Goal: Find specific page/section: Find specific page/section

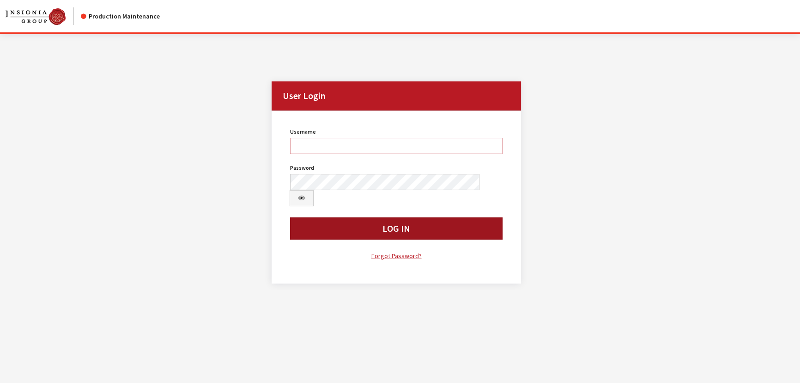
type input "kcallahan"
click at [345, 217] on button "Log In" at bounding box center [396, 228] width 213 height 22
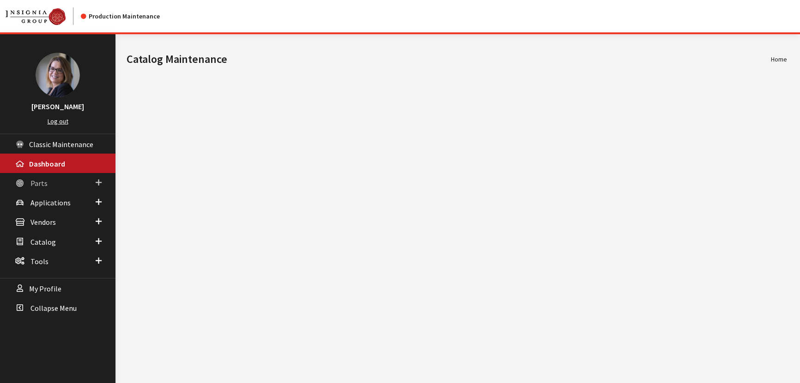
click at [103, 180] on link "Parts" at bounding box center [58, 182] width 116 height 19
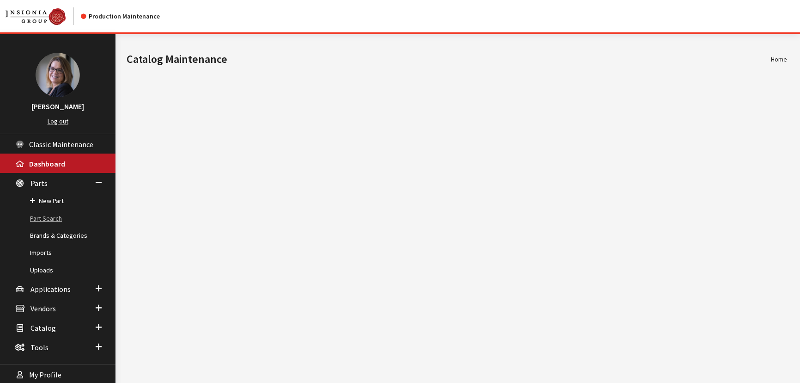
click at [50, 220] on link "Part Search" at bounding box center [58, 218] width 116 height 17
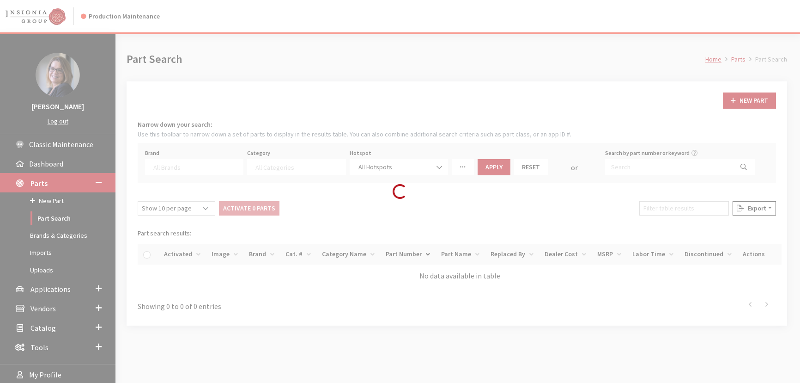
select select
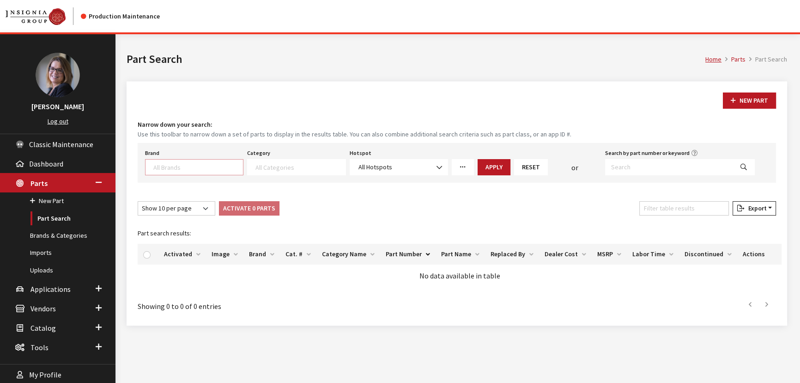
click at [163, 169] on textarea "Search" at bounding box center [198, 167] width 90 height 8
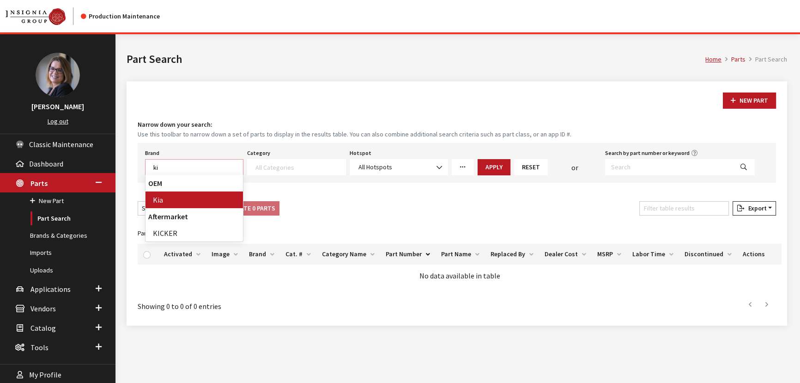
type textarea "ki"
select select "58"
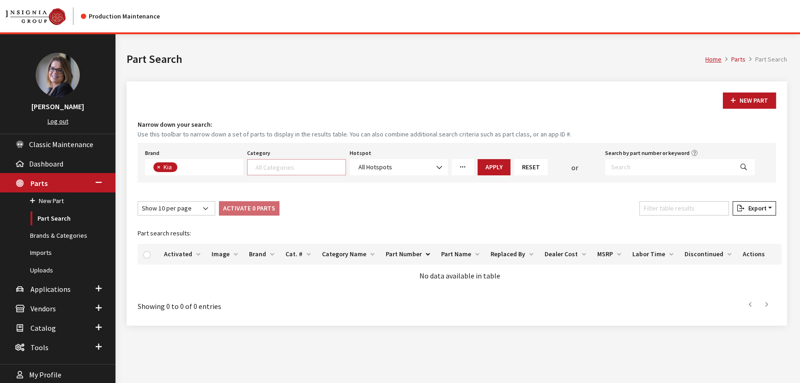
click at [278, 169] on textarea "Search" at bounding box center [301, 167] width 90 height 8
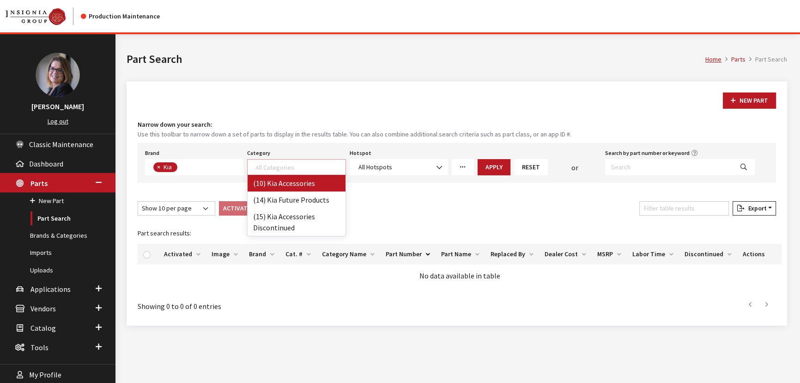
select select "238"
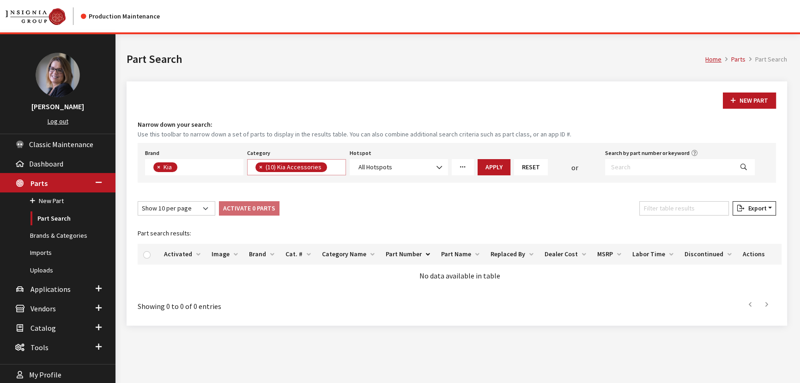
scroll to position [0, 0]
click at [494, 171] on button "Apply" at bounding box center [494, 167] width 33 height 16
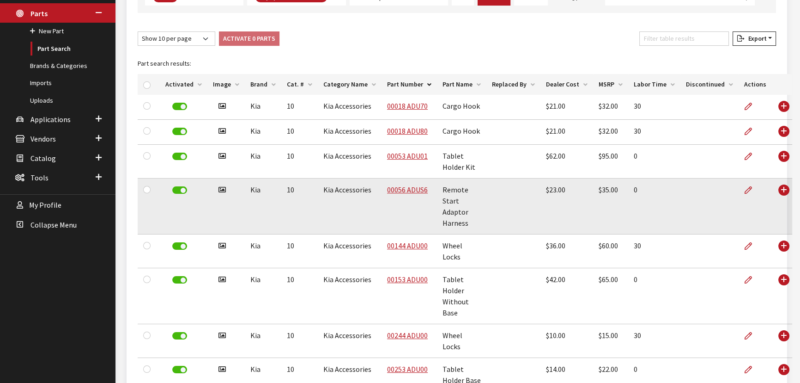
scroll to position [166, 0]
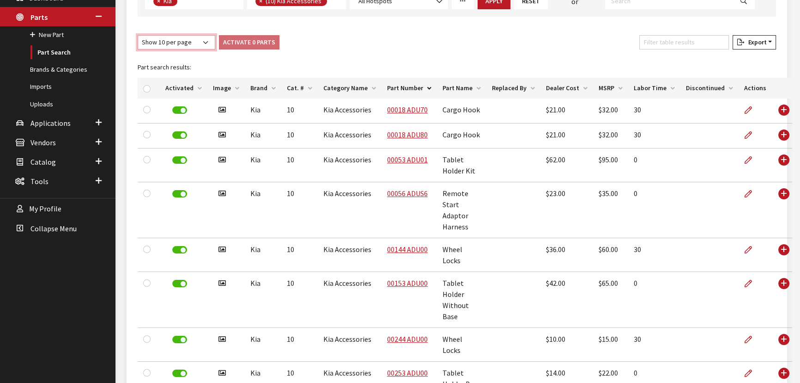
click at [193, 44] on select "Show 10 per page Show 25 per page Show 50 per page Show 100 per page Show 1000 …" at bounding box center [177, 42] width 78 height 14
select select "-1"
click at [138, 35] on select "Show 10 per page Show 25 per page Show 50 per page Show 100 per page Show 1000 …" at bounding box center [177, 42] width 78 height 14
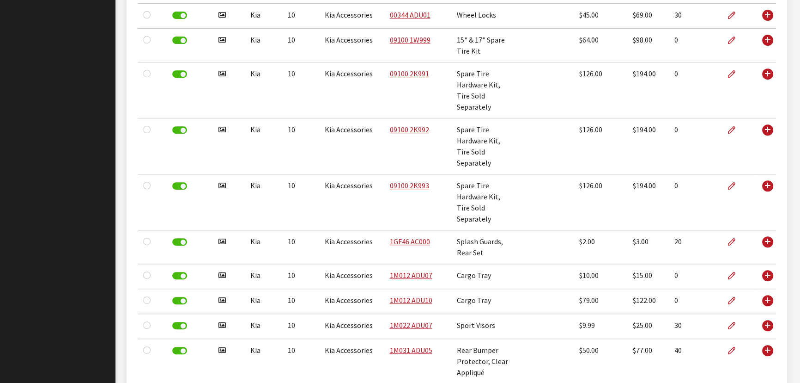
scroll to position [0, 0]
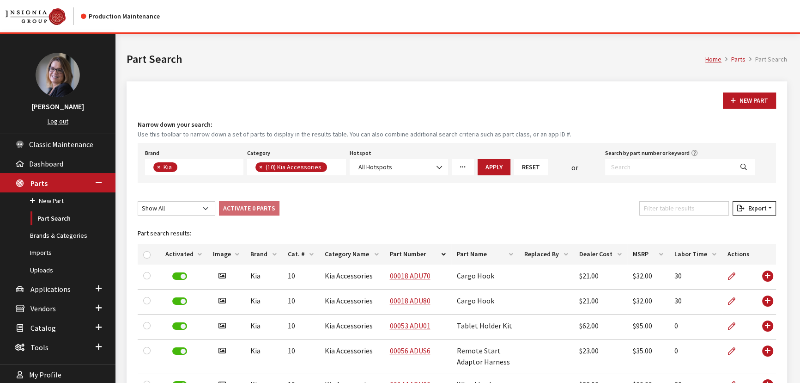
click at [197, 254] on th "Activated" at bounding box center [184, 254] width 48 height 21
click at [259, 168] on span "×" at bounding box center [260, 167] width 3 height 8
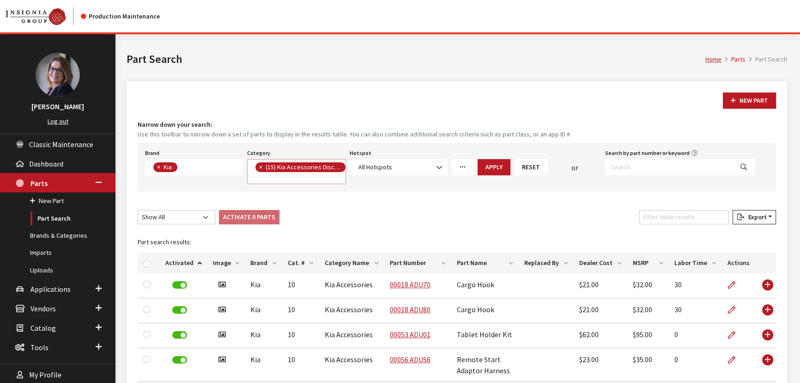
select select "242"
click at [492, 167] on button "Apply" at bounding box center [494, 167] width 33 height 16
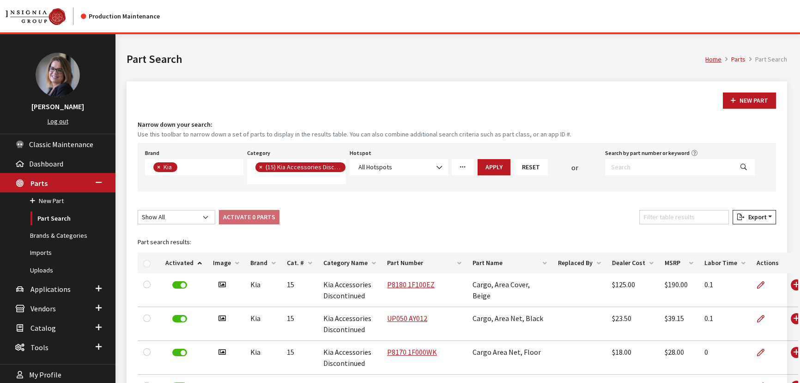
click at [259, 170] on span "×" at bounding box center [260, 167] width 3 height 8
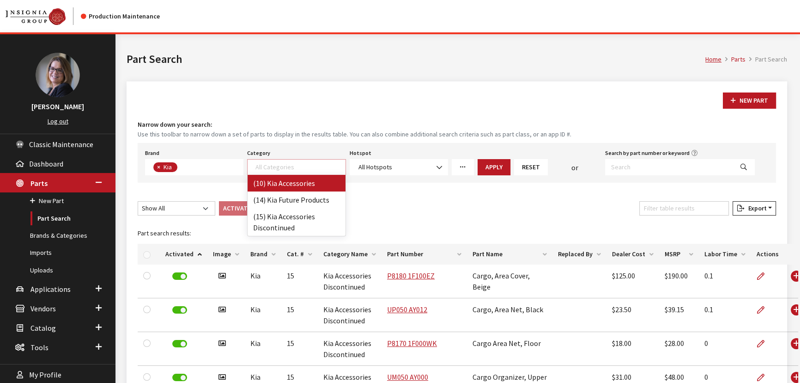
select select "238"
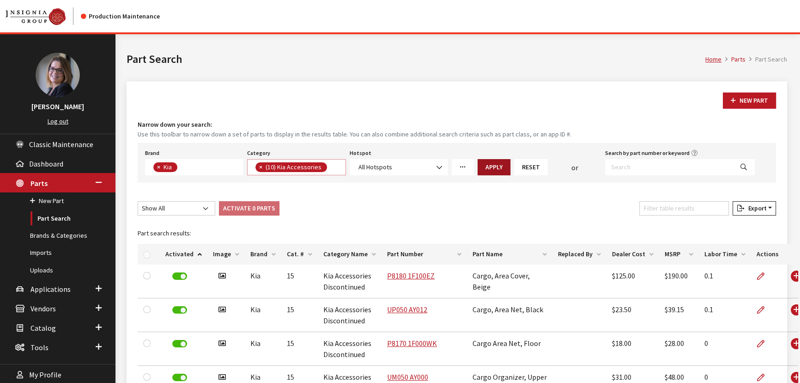
click at [487, 166] on button "Apply" at bounding box center [494, 167] width 33 height 16
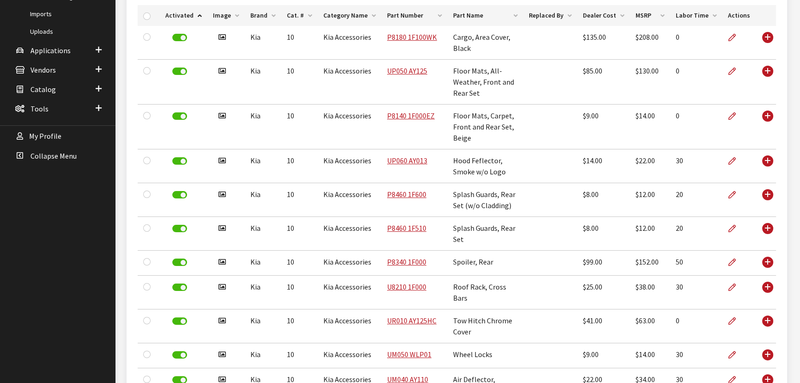
scroll to position [252, 0]
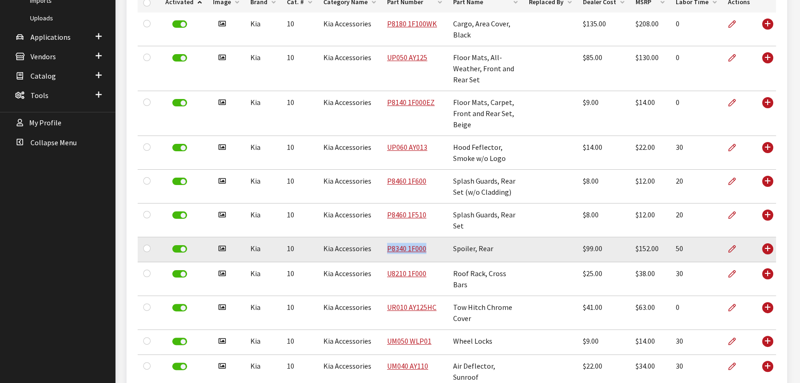
drag, startPoint x: 406, startPoint y: 210, endPoint x: 422, endPoint y: 210, distance: 15.7
click at [422, 237] on td "P8340 1F000" at bounding box center [415, 249] width 66 height 25
copy link "P8340 1F000"
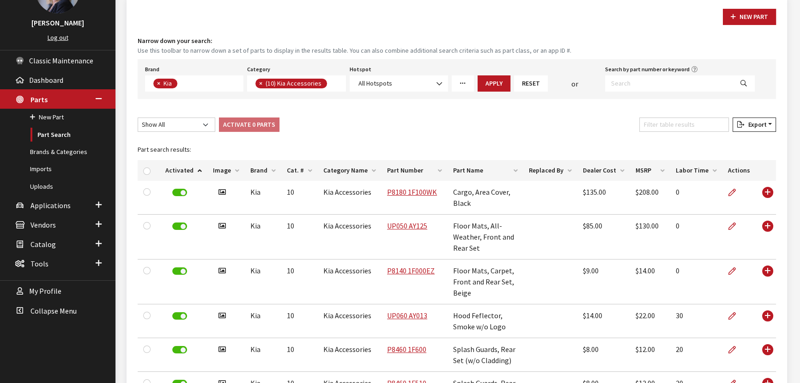
scroll to position [0, 0]
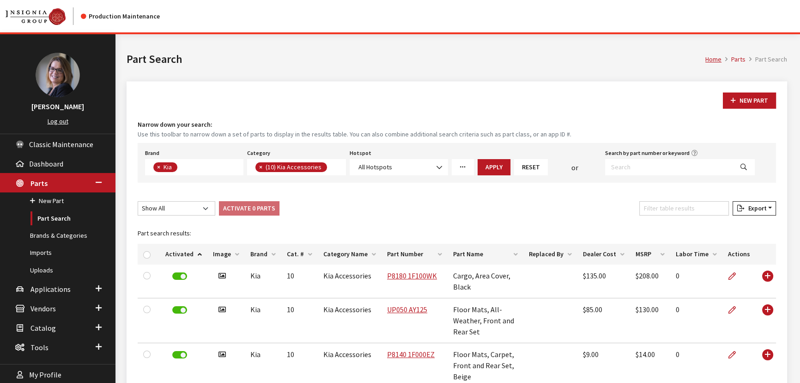
click at [263, 170] on span "×" at bounding box center [260, 167] width 3 height 8
select select
click at [622, 161] on input "Search by part number or keyword" at bounding box center [669, 167] width 128 height 16
paste input "P8340 1F000"
type input "P8340 1F000"
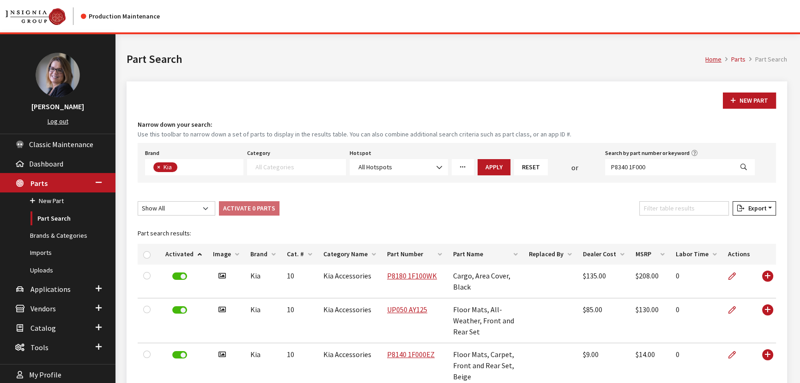
click at [502, 163] on button "Apply" at bounding box center [494, 167] width 33 height 16
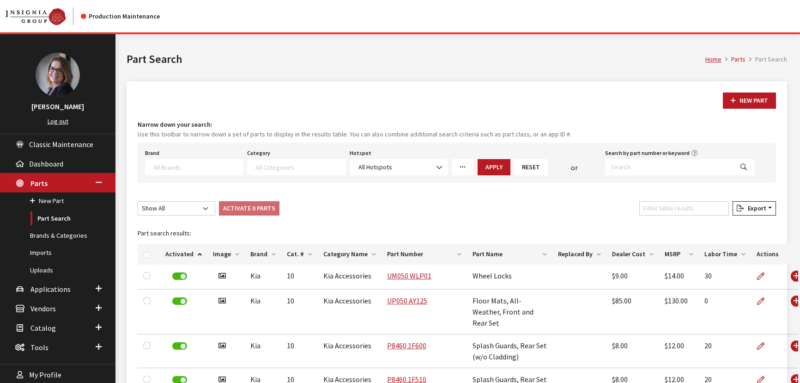
select select
select select "-1"
click at [629, 169] on input "Search by part number or keyword" at bounding box center [669, 167] width 128 height 16
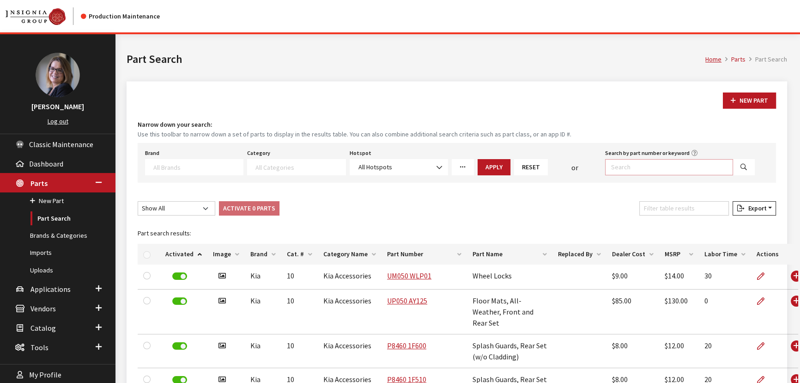
paste input "P8340 1F000"
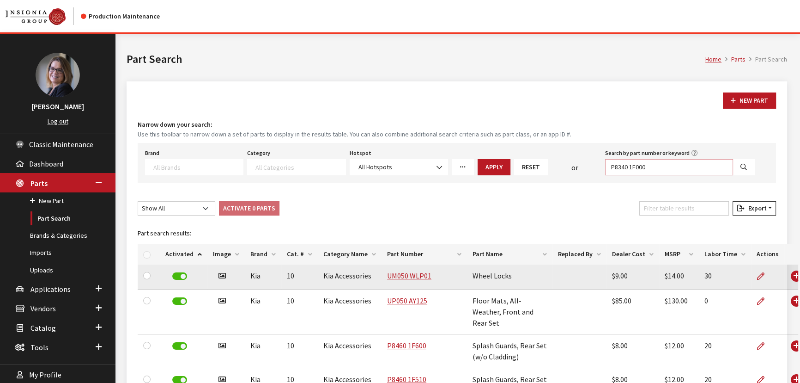
type input "P8340 1F000"
select select
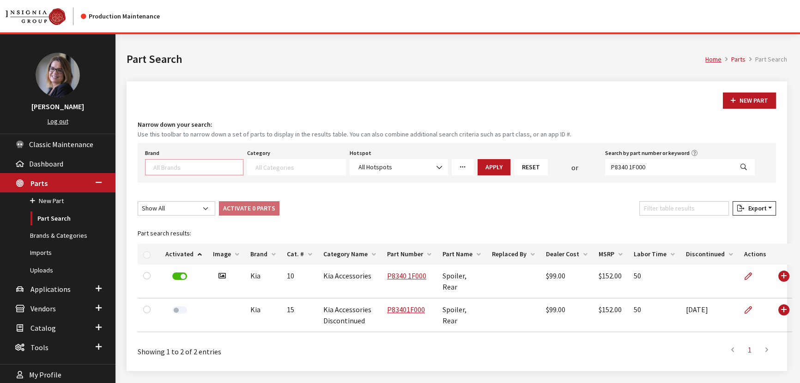
click at [188, 166] on textarea "Search" at bounding box center [198, 167] width 90 height 8
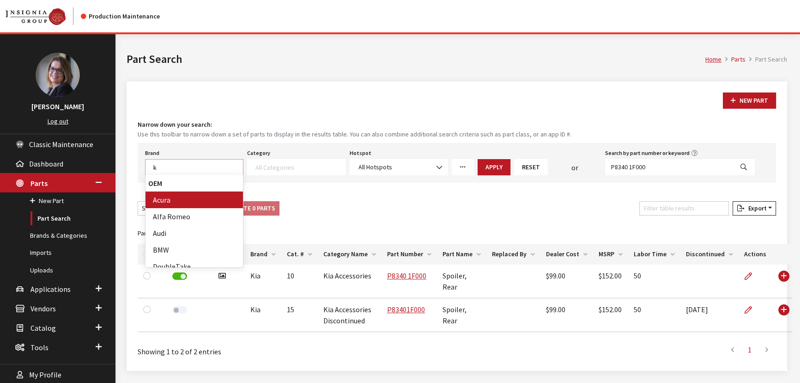
scroll to position [0, 0]
type textarea "k"
select select "58"
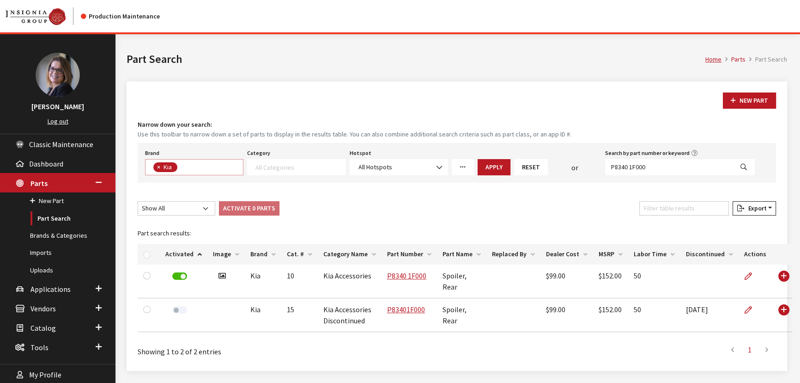
click at [266, 161] on span at bounding box center [296, 167] width 98 height 16
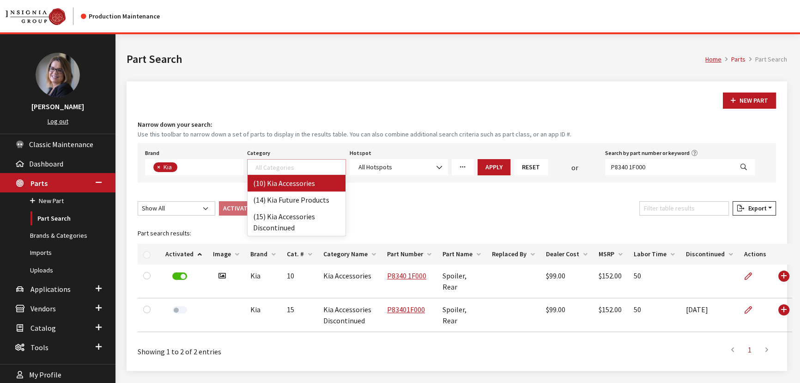
scroll to position [0, 0]
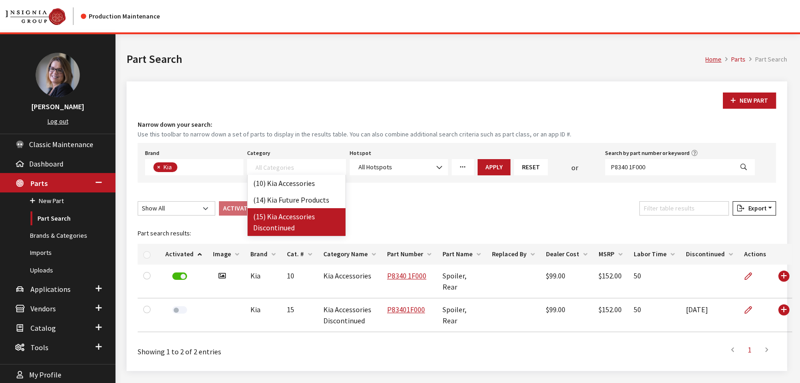
select select "242"
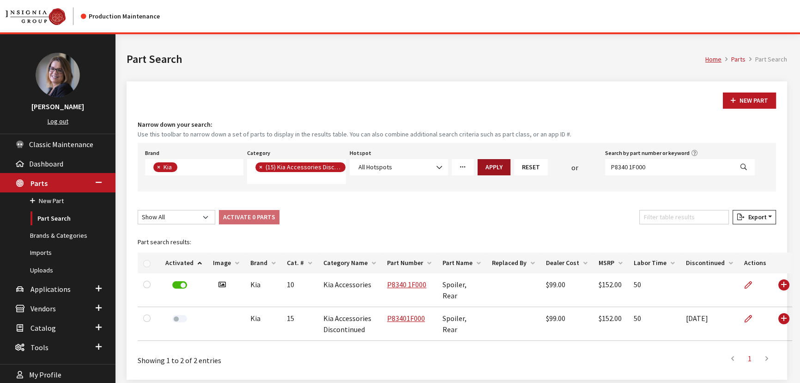
click at [503, 167] on button "Apply" at bounding box center [494, 167] width 33 height 16
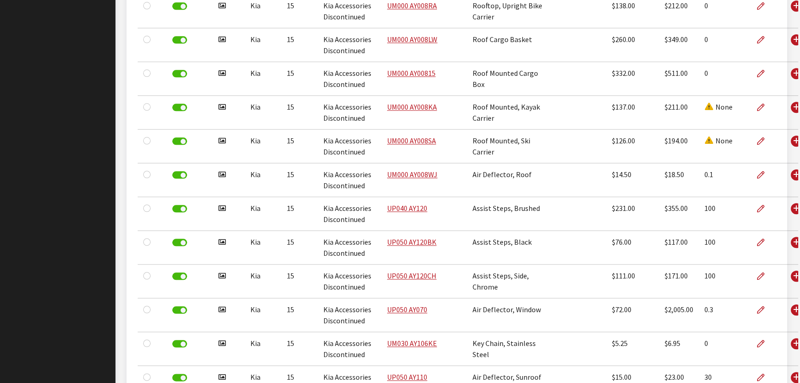
scroll to position [0, 0]
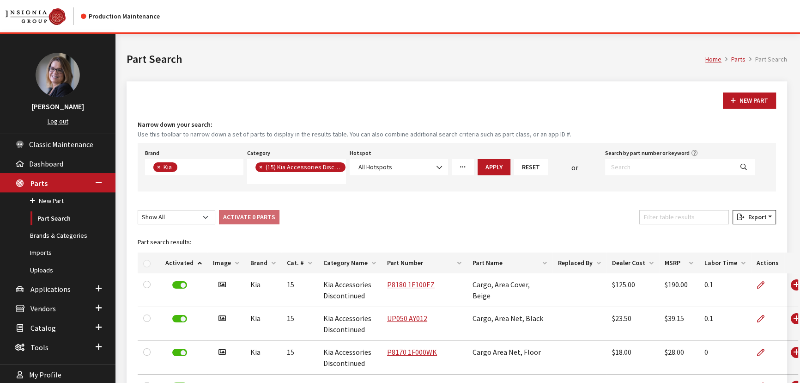
click at [157, 167] on span "×" at bounding box center [158, 167] width 3 height 8
select select
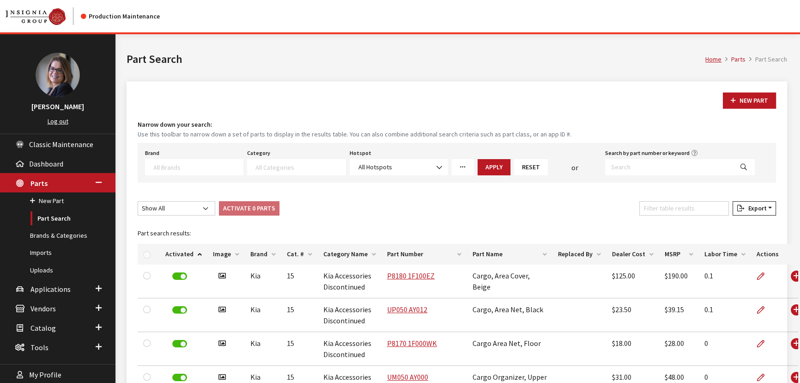
click at [157, 167] on textarea "Search" at bounding box center [198, 167] width 90 height 8
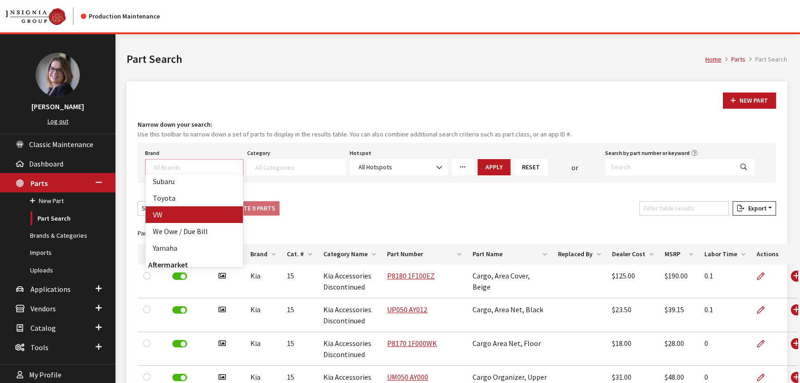
select select "11"
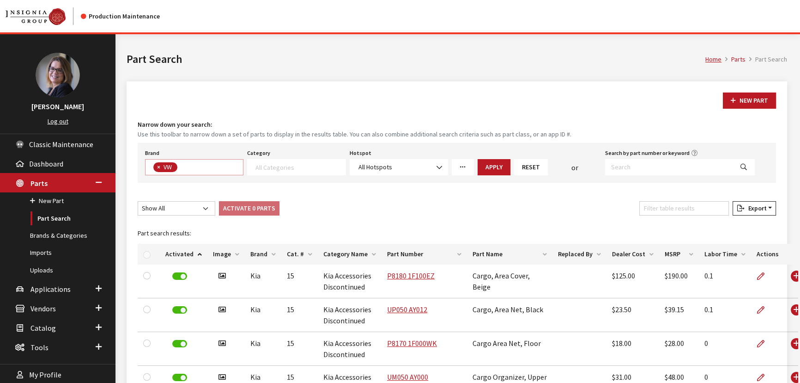
scroll to position [245, 0]
click at [280, 160] on span at bounding box center [296, 167] width 98 height 16
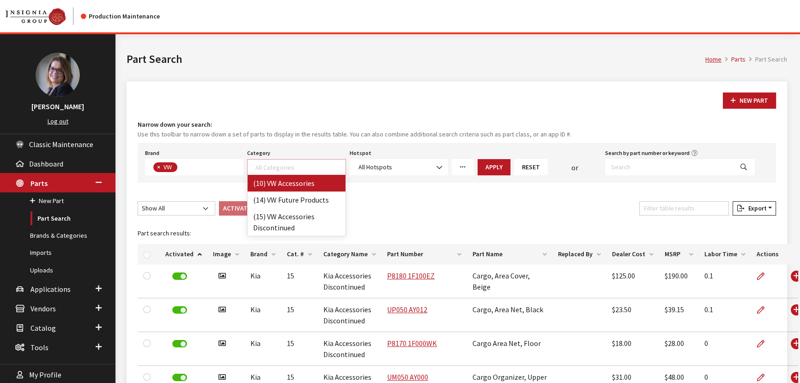
select select "134"
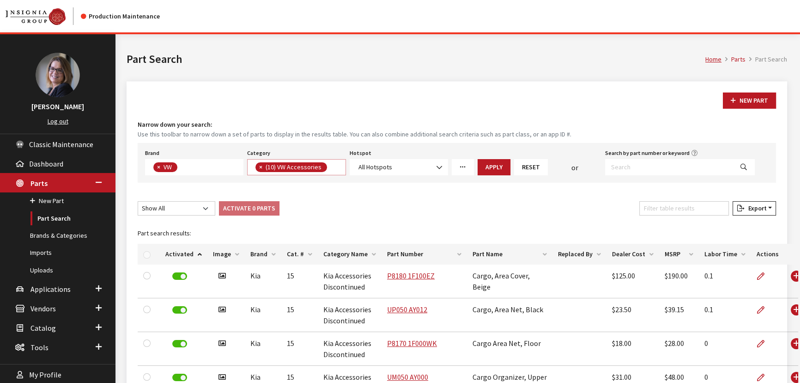
scroll to position [0, 0]
click at [492, 166] on button "Apply" at bounding box center [494, 167] width 33 height 16
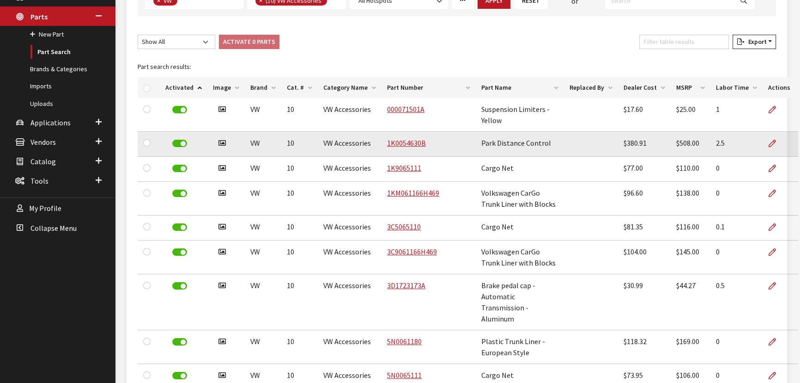
scroll to position [168, 0]
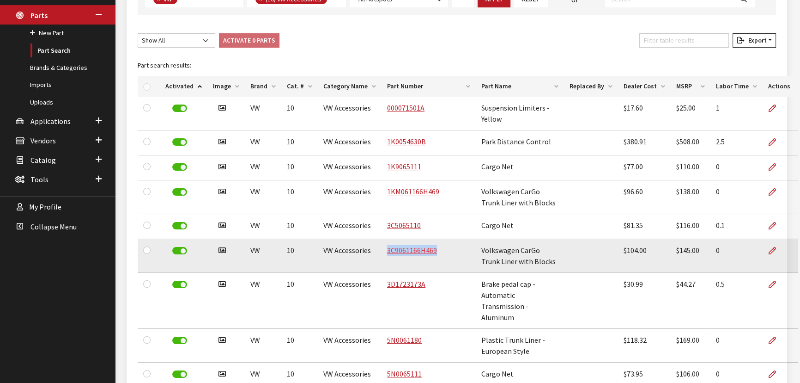
drag, startPoint x: 441, startPoint y: 262, endPoint x: 381, endPoint y: 265, distance: 60.2
click at [382, 265] on td "3C9061166H469" at bounding box center [429, 256] width 94 height 34
copy link "3C9061166H469"
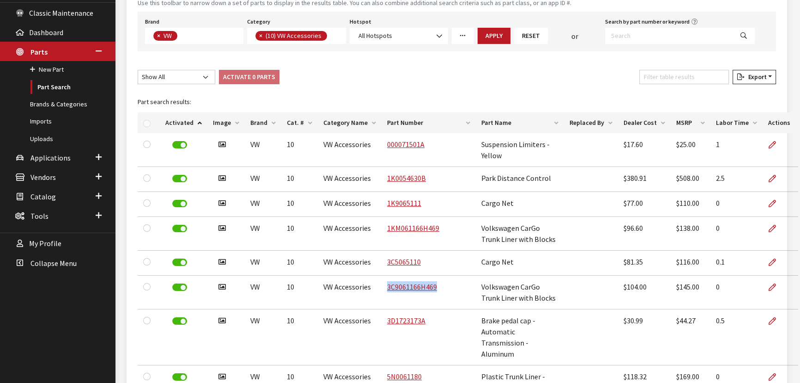
scroll to position [84, 0]
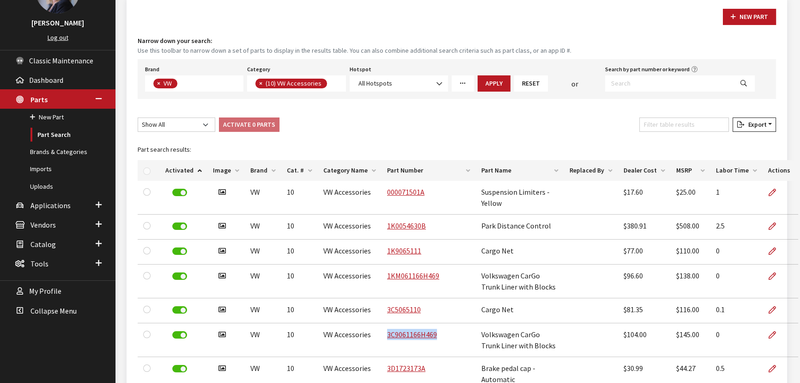
click at [258, 81] on button "×" at bounding box center [260, 84] width 9 height 10
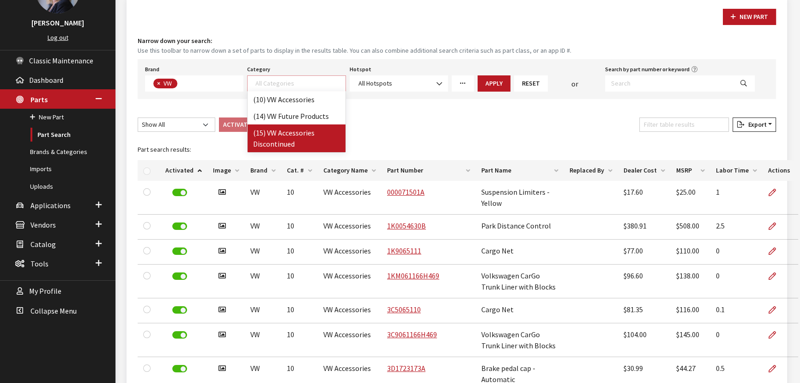
select select "133"
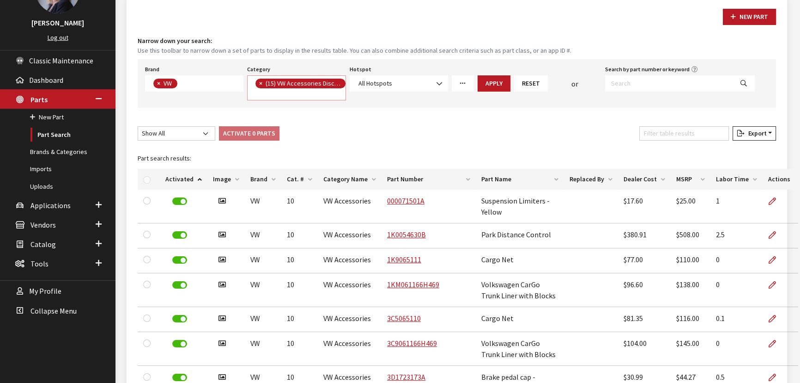
click at [504, 86] on button "Apply" at bounding box center [494, 83] width 33 height 16
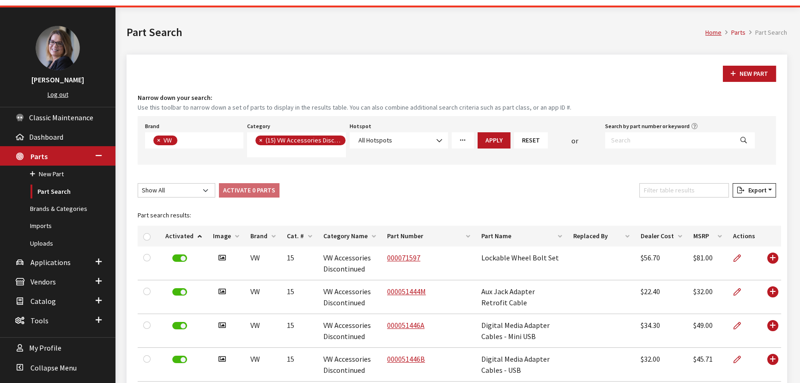
scroll to position [0, 0]
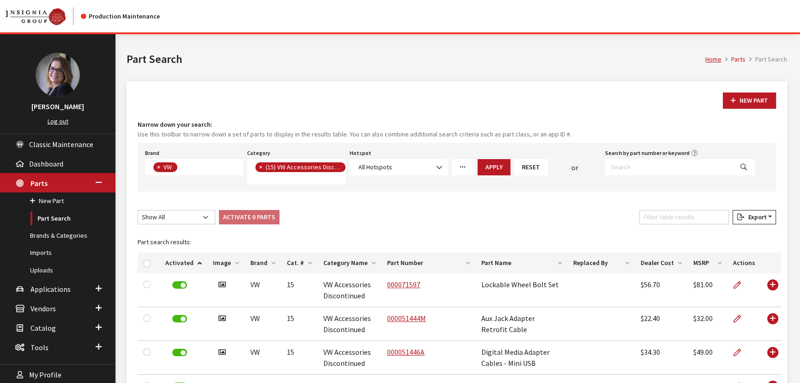
click at [263, 167] on button "×" at bounding box center [260, 167] width 9 height 10
select select
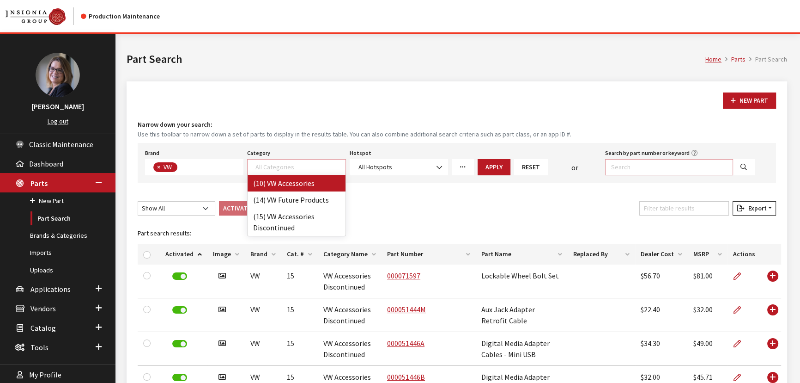
click at [619, 163] on input "Search by part number or keyword" at bounding box center [669, 167] width 128 height 16
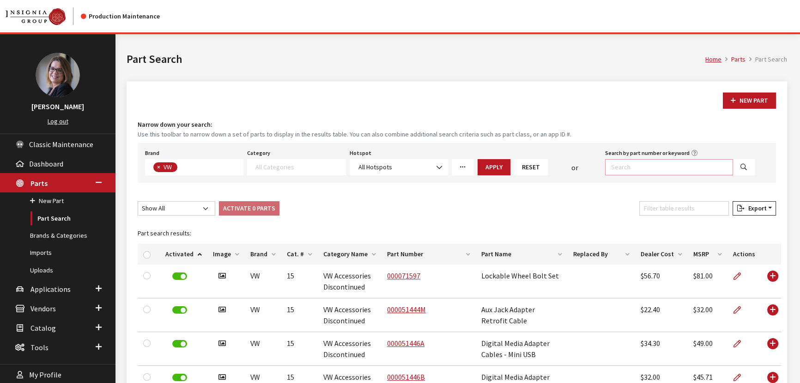
paste input "3C9061166H469"
type input "3C9061166H469"
click at [744, 166] on icon "Search" at bounding box center [744, 167] width 6 height 6
select select
